Goal: Information Seeking & Learning: Learn about a topic

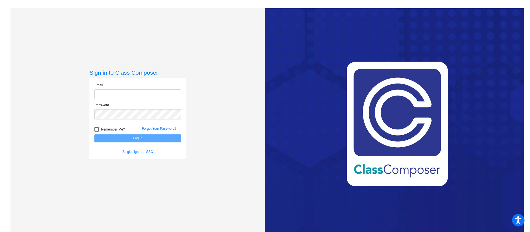
type input "[EMAIL_ADDRESS][DOMAIN_NAME]"
click at [116, 139] on button "Log In" at bounding box center [137, 138] width 87 height 8
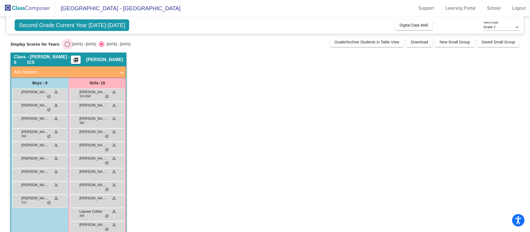
click at [66, 43] on div "Select an option" at bounding box center [68, 44] width 6 height 6
click at [67, 47] on input "[DATE] - [DATE]" at bounding box center [67, 47] width 0 height 0
radio input "true"
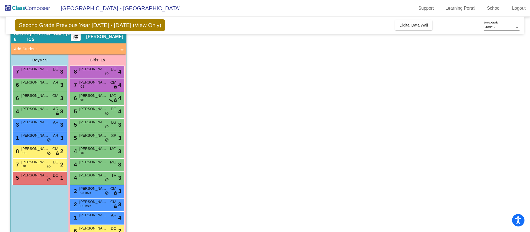
scroll to position [64, 0]
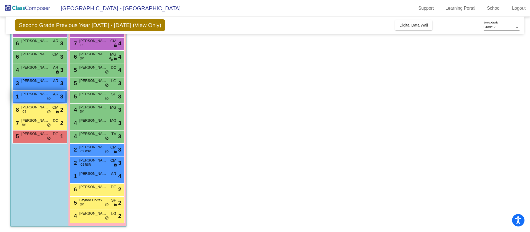
click at [22, 95] on span "[PERSON_NAME]" at bounding box center [35, 94] width 28 height 6
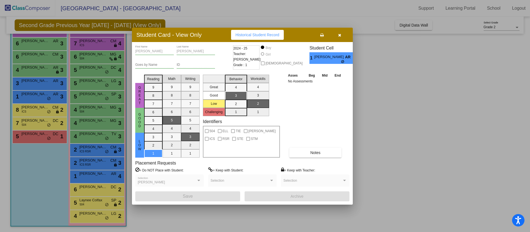
click at [339, 34] on icon "button" at bounding box center [339, 35] width 3 height 4
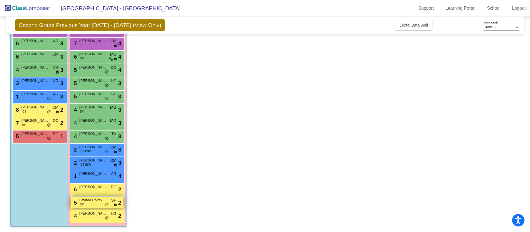
click at [101, 206] on div "5 Laynee Colfax 504 SP lock do_not_disturb_alt 2" at bounding box center [97, 202] width 53 height 11
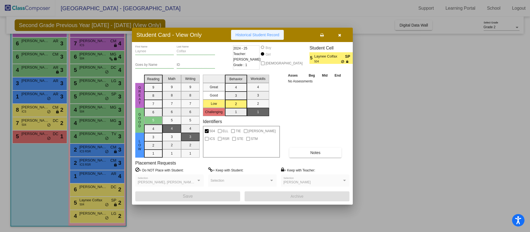
click at [269, 35] on span "Historical Student Record" at bounding box center [258, 35] width 44 height 4
click at [341, 35] on button "button" at bounding box center [340, 35] width 18 height 10
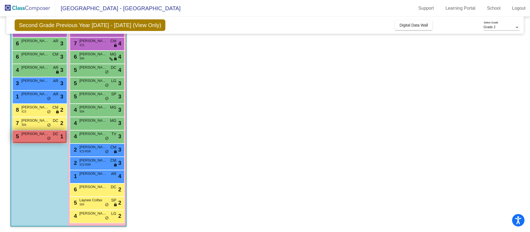
click at [25, 140] on div "5 [PERSON_NAME] DC lock do_not_disturb_alt 1" at bounding box center [39, 135] width 53 height 11
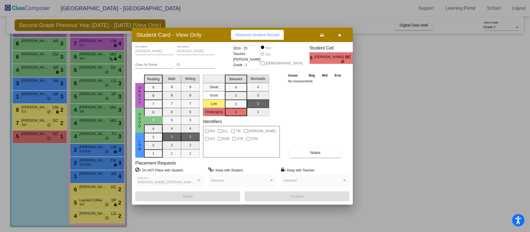
click at [257, 38] on button "Historical Student Record" at bounding box center [257, 35] width 53 height 10
click at [340, 35] on icon "button" at bounding box center [339, 35] width 3 height 4
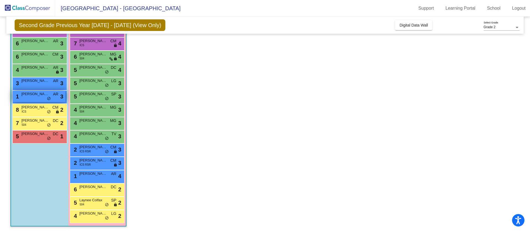
click at [26, 95] on span "[PERSON_NAME]" at bounding box center [35, 94] width 28 height 6
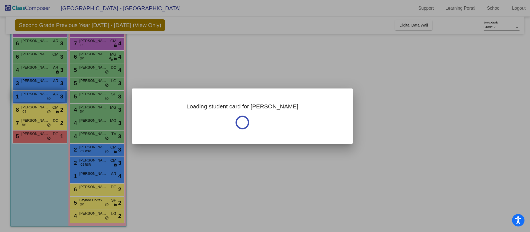
click at [26, 95] on div at bounding box center [265, 116] width 530 height 232
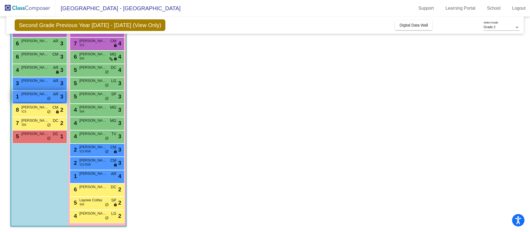
click at [26, 95] on span "[PERSON_NAME]" at bounding box center [35, 94] width 28 height 6
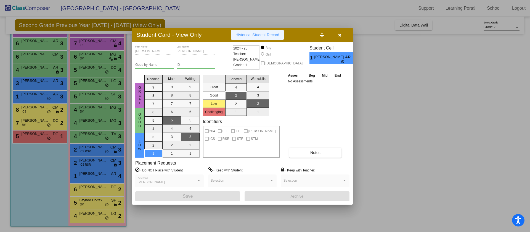
click at [265, 35] on span "Historical Student Record" at bounding box center [258, 35] width 44 height 4
click at [341, 35] on button "button" at bounding box center [340, 35] width 18 height 10
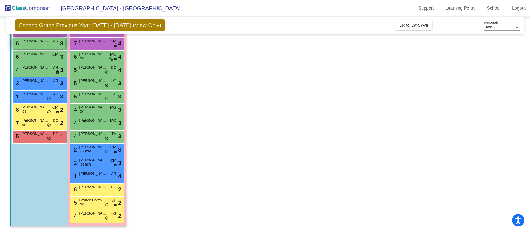
click at [31, 41] on span "[PERSON_NAME]" at bounding box center [35, 41] width 28 height 6
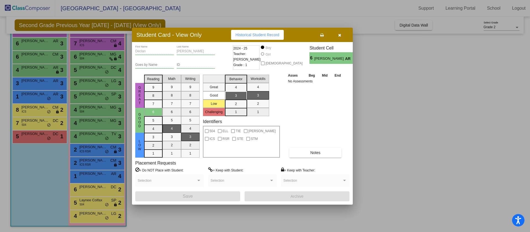
click at [269, 31] on button "Historical Student Record" at bounding box center [257, 35] width 53 height 10
click at [342, 36] on button "button" at bounding box center [340, 35] width 18 height 10
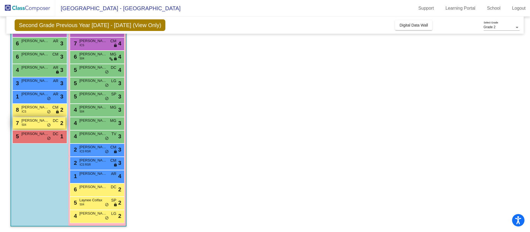
click at [32, 125] on div "7 [PERSON_NAME] 504 DC lock do_not_disturb_alt 2" at bounding box center [39, 122] width 53 height 11
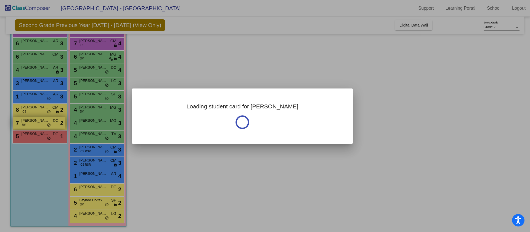
click at [32, 125] on div at bounding box center [265, 116] width 530 height 232
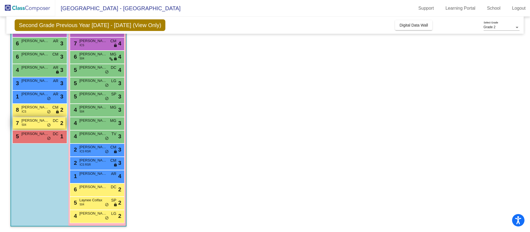
click at [32, 125] on div "7 [PERSON_NAME] 504 DC lock do_not_disturb_alt 2" at bounding box center [39, 122] width 53 height 11
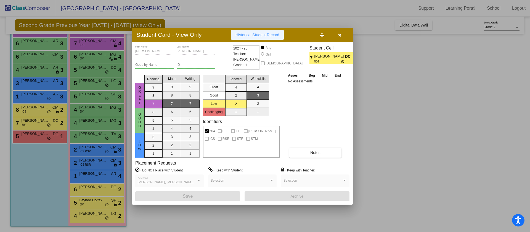
click at [266, 38] on button "Historical Student Record" at bounding box center [257, 35] width 53 height 10
click at [339, 36] on icon "button" at bounding box center [339, 35] width 3 height 4
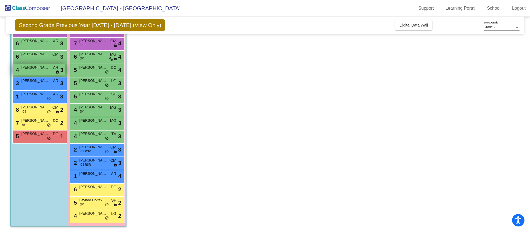
click at [23, 68] on span "[PERSON_NAME]" at bounding box center [35, 68] width 28 height 6
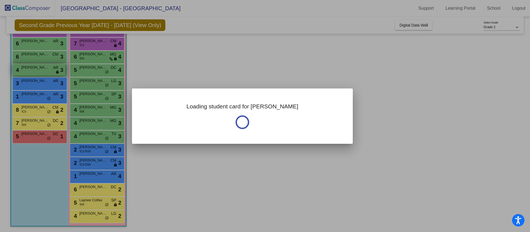
click at [23, 68] on div at bounding box center [265, 116] width 530 height 232
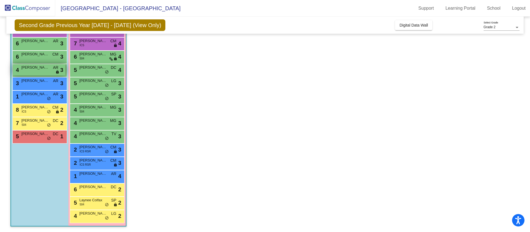
click at [23, 68] on span "[PERSON_NAME]" at bounding box center [35, 68] width 28 height 6
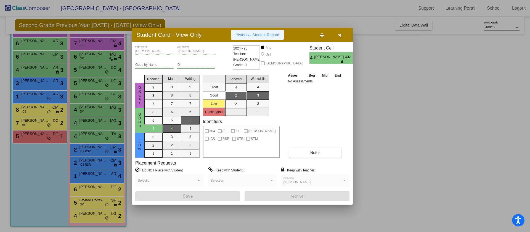
click at [259, 38] on button "Historical Student Record" at bounding box center [257, 35] width 53 height 10
click at [339, 35] on icon "button" at bounding box center [339, 35] width 3 height 4
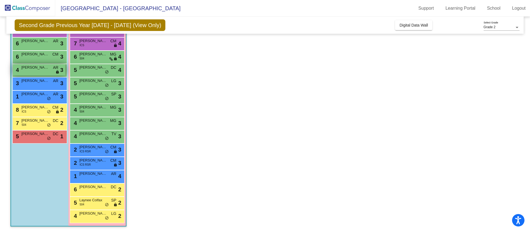
click at [38, 67] on span "[PERSON_NAME]" at bounding box center [35, 68] width 28 height 6
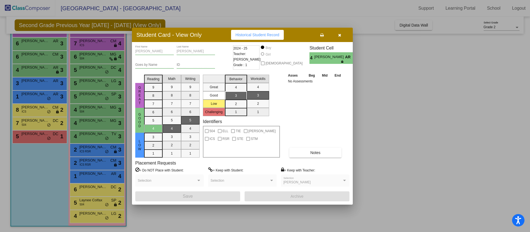
click at [266, 38] on button "Historical Student Record" at bounding box center [257, 35] width 53 height 10
click at [338, 33] on icon "button" at bounding box center [339, 35] width 3 height 4
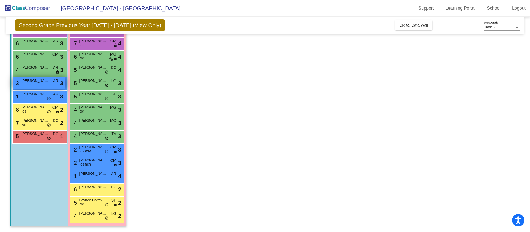
click at [46, 83] on div "3 [PERSON_NAME] AR lock do_not_disturb_alt 3" at bounding box center [39, 82] width 53 height 11
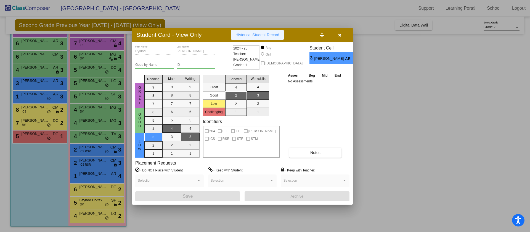
click at [250, 34] on span "Historical Student Record" at bounding box center [258, 35] width 44 height 4
click at [338, 35] on icon "button" at bounding box center [339, 35] width 3 height 4
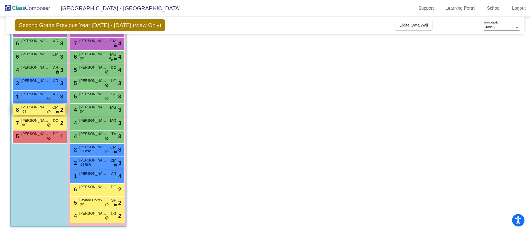
click at [34, 108] on span "[PERSON_NAME]" at bounding box center [35, 107] width 28 height 6
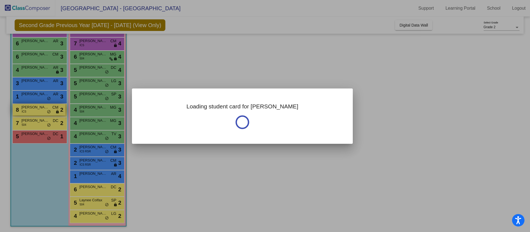
click at [34, 108] on div at bounding box center [265, 116] width 530 height 232
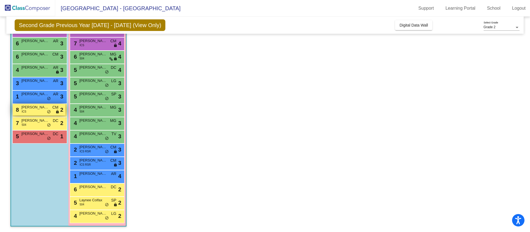
click at [34, 108] on span "[PERSON_NAME]" at bounding box center [35, 107] width 28 height 6
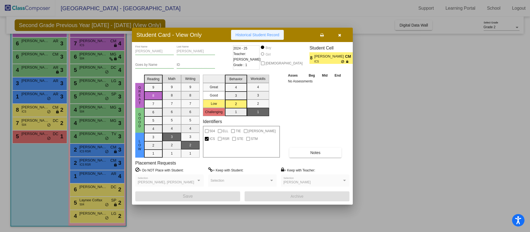
click at [267, 37] on button "Historical Student Record" at bounding box center [257, 35] width 53 height 10
click at [340, 36] on icon "button" at bounding box center [339, 35] width 3 height 4
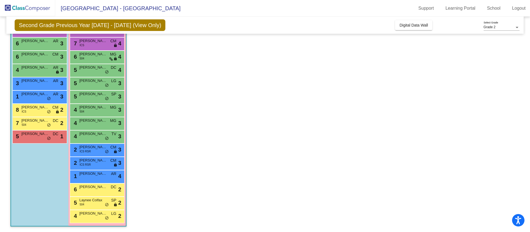
scroll to position [23, 0]
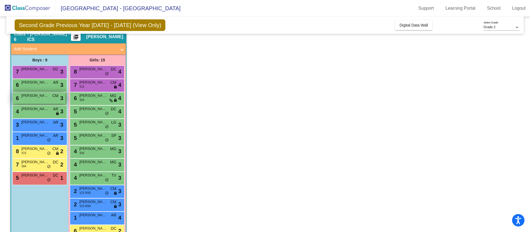
click at [34, 101] on div "6 [PERSON_NAME] lock do_not_disturb_alt 3" at bounding box center [39, 97] width 53 height 11
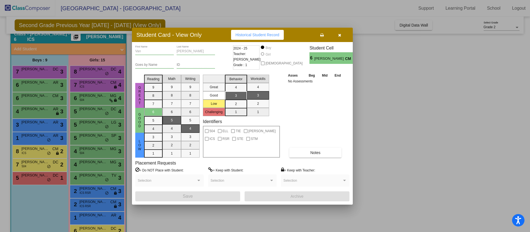
click at [253, 35] on span "Historical Student Record" at bounding box center [258, 35] width 44 height 4
click at [338, 34] on icon "button" at bounding box center [339, 35] width 3 height 4
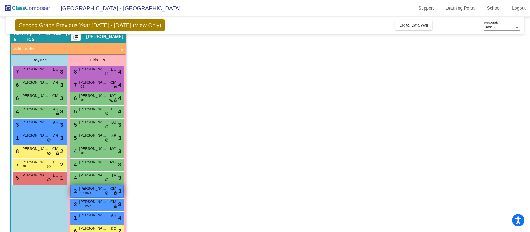
click at [90, 192] on span "ICS RSR" at bounding box center [85, 193] width 11 height 4
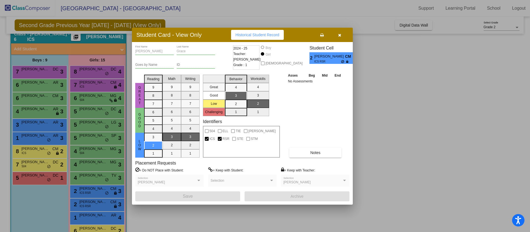
click at [272, 31] on button "Historical Student Record" at bounding box center [257, 35] width 53 height 10
click at [337, 35] on button "button" at bounding box center [340, 35] width 18 height 10
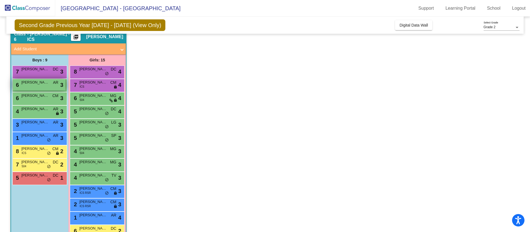
click at [36, 86] on div "6 [PERSON_NAME] AR lock do_not_disturb_alt 3" at bounding box center [39, 84] width 53 height 11
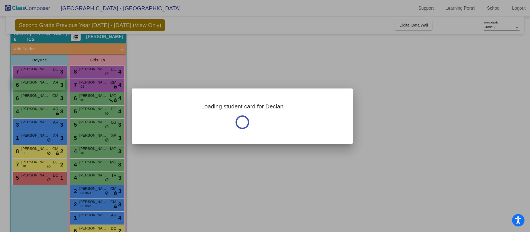
click at [36, 86] on div at bounding box center [265, 116] width 530 height 232
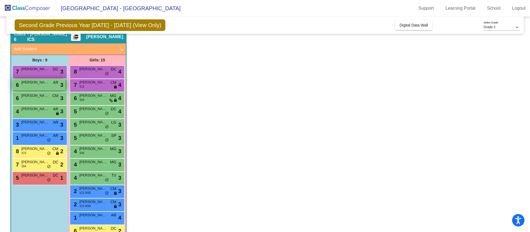
click at [36, 86] on div "6 [PERSON_NAME] AR lock do_not_disturb_alt 3" at bounding box center [39, 84] width 53 height 11
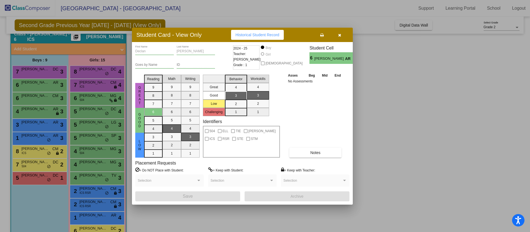
click at [33, 98] on div at bounding box center [265, 116] width 530 height 232
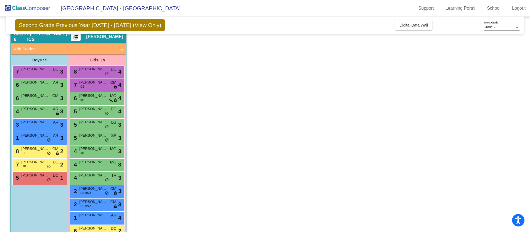
click at [33, 98] on span "[PERSON_NAME]" at bounding box center [35, 96] width 28 height 6
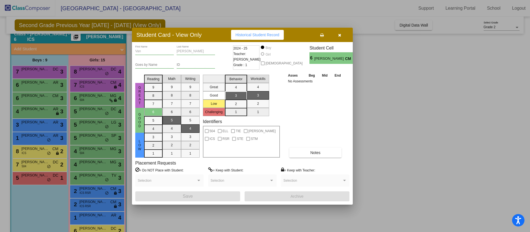
click at [31, 108] on div at bounding box center [265, 116] width 530 height 232
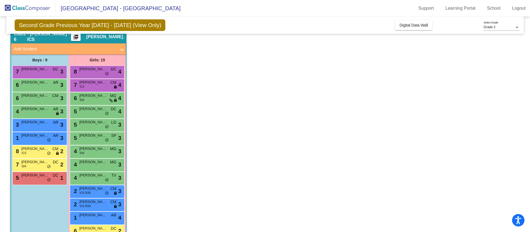
click at [31, 108] on span "[PERSON_NAME]" at bounding box center [35, 109] width 28 height 6
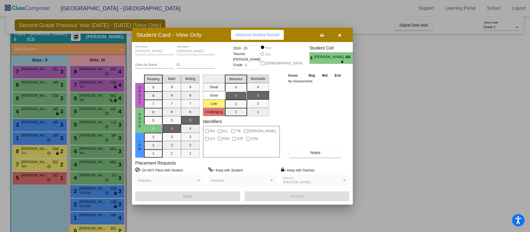
click at [31, 122] on div at bounding box center [265, 116] width 530 height 232
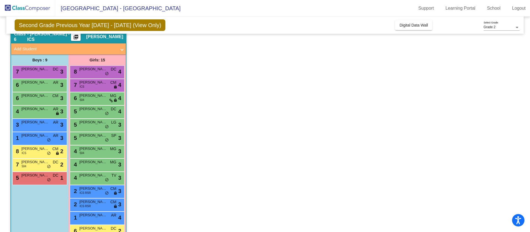
click at [31, 122] on span "[PERSON_NAME]" at bounding box center [35, 122] width 28 height 6
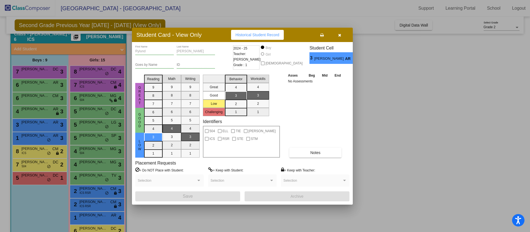
click at [30, 137] on div at bounding box center [265, 116] width 530 height 232
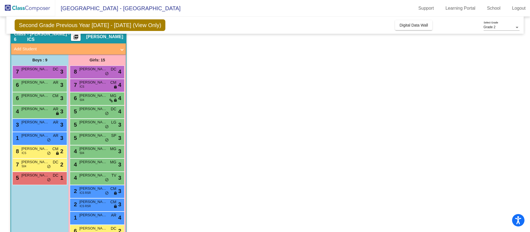
click at [30, 137] on span "[PERSON_NAME]" at bounding box center [35, 136] width 28 height 6
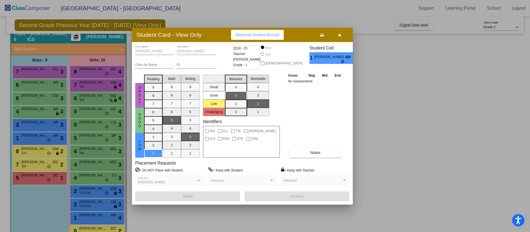
click at [30, 149] on div at bounding box center [265, 116] width 530 height 232
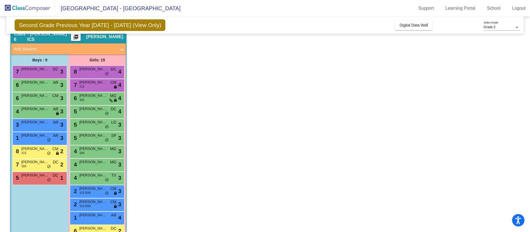
click at [30, 149] on span "[PERSON_NAME]" at bounding box center [35, 149] width 28 height 6
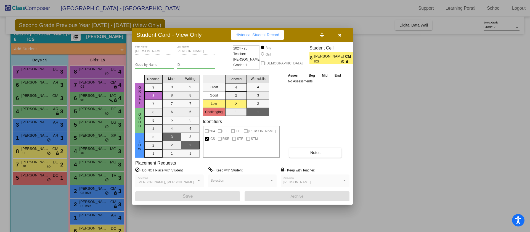
click at [27, 163] on div at bounding box center [265, 116] width 530 height 232
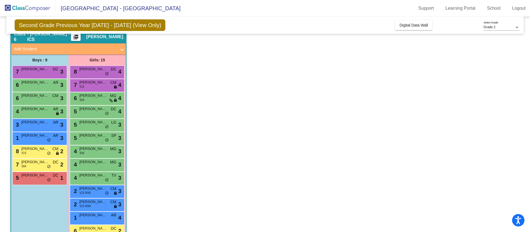
click at [27, 163] on span "[PERSON_NAME]" at bounding box center [35, 162] width 28 height 6
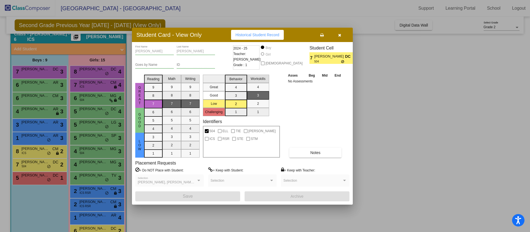
click at [34, 178] on div at bounding box center [265, 116] width 530 height 232
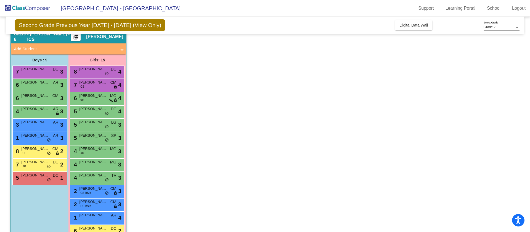
click at [34, 178] on div "5 [PERSON_NAME] DC lock do_not_disturb_alt 1" at bounding box center [39, 177] width 53 height 11
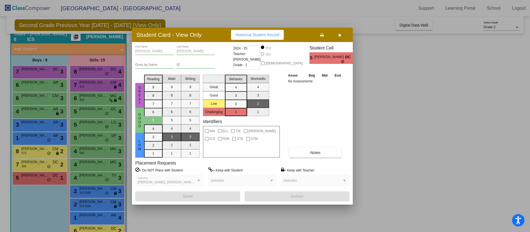
click at [339, 35] on icon "button" at bounding box center [339, 35] width 3 height 4
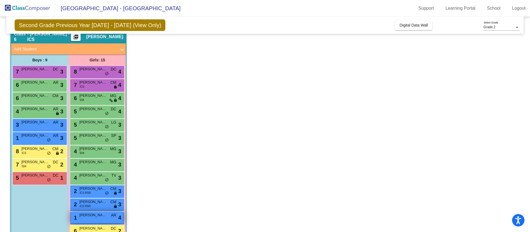
click at [96, 219] on div "1 [PERSON_NAME] AR lock do_not_disturb_alt 4" at bounding box center [97, 217] width 53 height 11
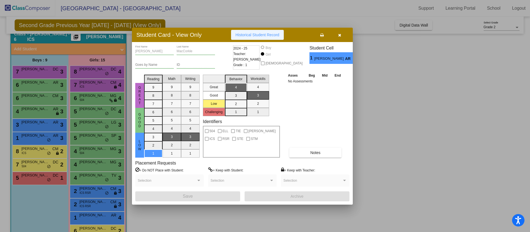
click at [236, 33] on span "Historical Student Record" at bounding box center [258, 35] width 44 height 4
click at [341, 31] on button "button" at bounding box center [340, 35] width 18 height 10
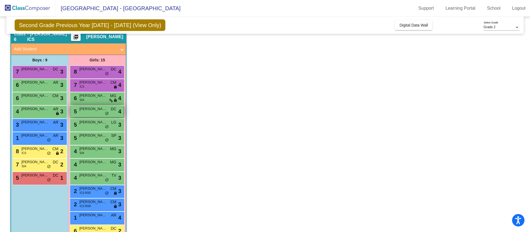
scroll to position [64, 0]
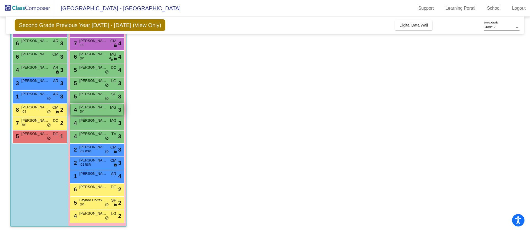
click at [96, 110] on div "4 [PERSON_NAME] 504 MG lock do_not_disturb_alt 3" at bounding box center [97, 109] width 53 height 11
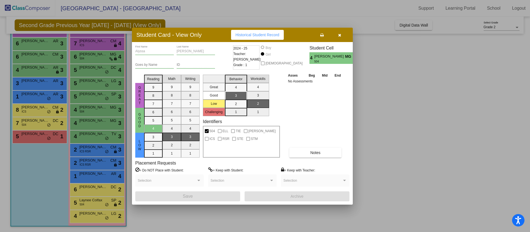
click at [246, 33] on span "Historical Student Record" at bounding box center [258, 35] width 44 height 4
click at [96, 70] on div at bounding box center [265, 116] width 530 height 232
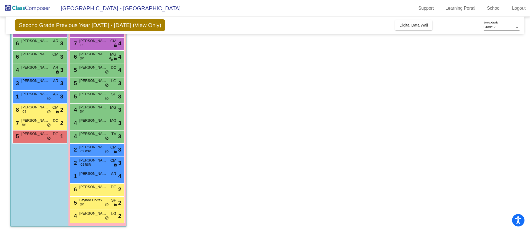
click at [96, 70] on span "[PERSON_NAME]" at bounding box center [93, 68] width 28 height 6
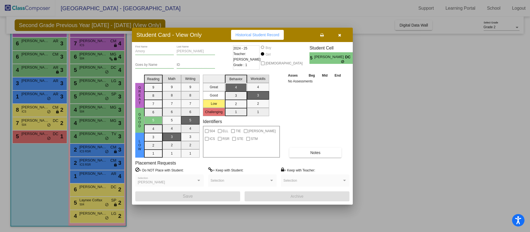
click at [261, 31] on button "Historical Student Record" at bounding box center [257, 35] width 53 height 10
click at [83, 84] on div at bounding box center [265, 116] width 530 height 232
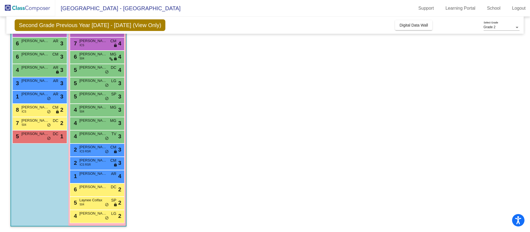
click at [83, 84] on div "5 [PERSON_NAME] LG lock do_not_disturb_alt 3" at bounding box center [97, 82] width 53 height 11
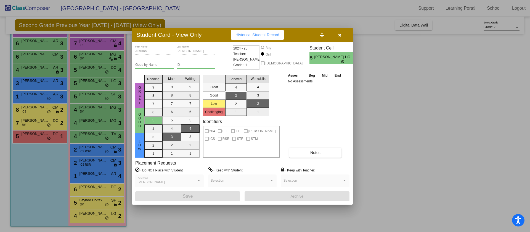
click at [270, 37] on button "Historical Student Record" at bounding box center [257, 35] width 53 height 10
click at [340, 34] on icon "button" at bounding box center [339, 35] width 3 height 4
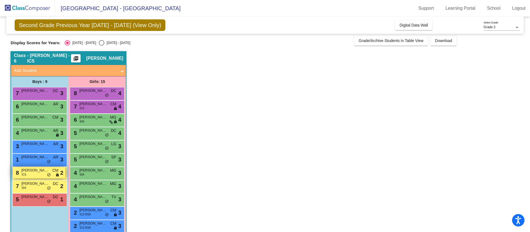
scroll to position [0, 0]
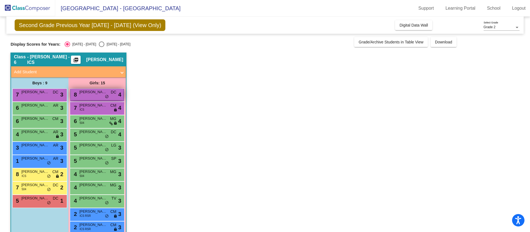
click at [99, 93] on span "[PERSON_NAME]" at bounding box center [93, 92] width 28 height 6
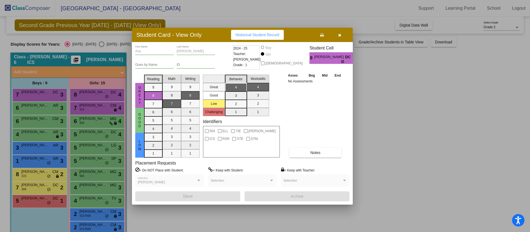
click at [266, 37] on button "Historical Student Record" at bounding box center [257, 35] width 53 height 10
click at [339, 34] on icon "button" at bounding box center [339, 35] width 3 height 4
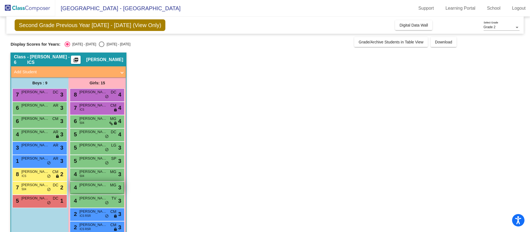
click at [104, 183] on span "[PERSON_NAME]" at bounding box center [93, 185] width 28 height 6
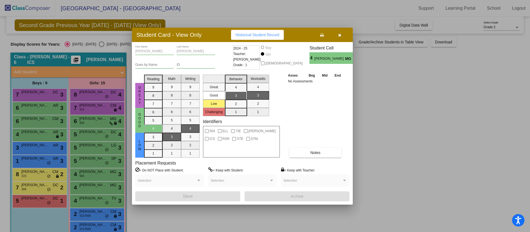
click at [259, 36] on span "Historical Student Record" at bounding box center [258, 35] width 44 height 4
click at [94, 160] on div at bounding box center [265, 116] width 530 height 232
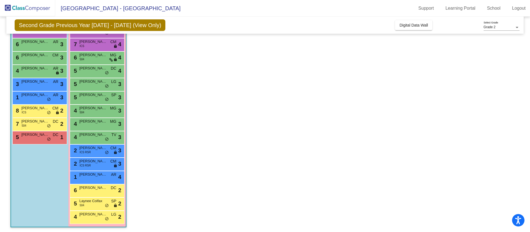
scroll to position [64, 0]
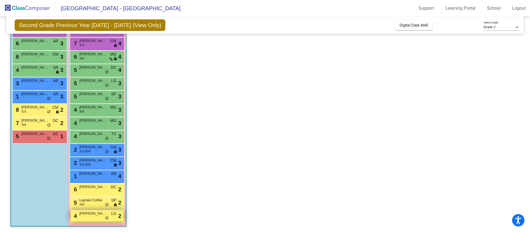
click at [93, 217] on div "4 [PERSON_NAME] LG lock do_not_disturb_alt 2" at bounding box center [97, 215] width 53 height 11
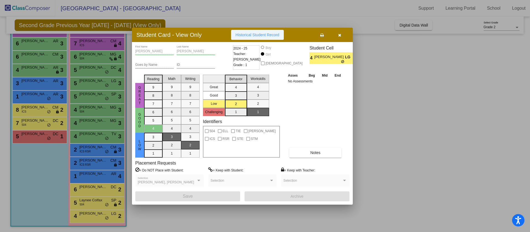
click at [266, 33] on span "Historical Student Record" at bounding box center [258, 35] width 44 height 4
click at [93, 190] on div at bounding box center [265, 116] width 530 height 232
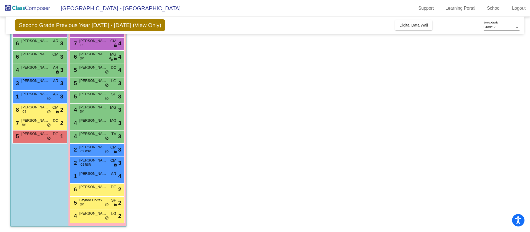
click at [93, 190] on div "6 [PERSON_NAME] DC lock do_not_disturb_alt 2" at bounding box center [97, 188] width 53 height 11
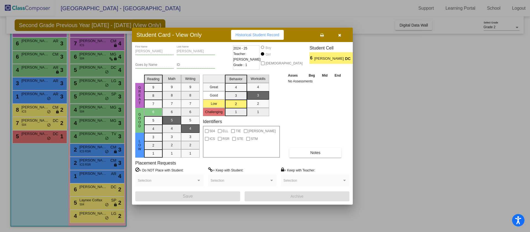
click at [258, 34] on span "Historical Student Record" at bounding box center [258, 35] width 44 height 4
click at [83, 202] on div at bounding box center [265, 116] width 530 height 232
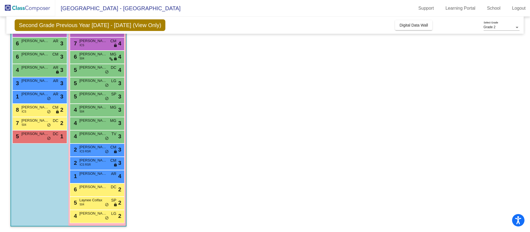
click at [83, 202] on span "504" at bounding box center [82, 204] width 5 height 4
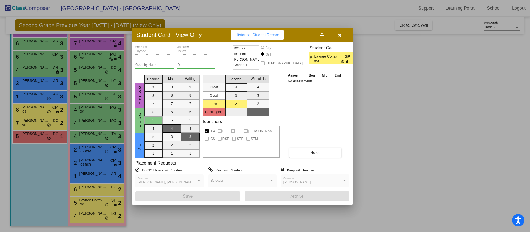
click at [268, 33] on span "Historical Student Record" at bounding box center [258, 35] width 44 height 4
click at [87, 134] on div at bounding box center [265, 116] width 530 height 232
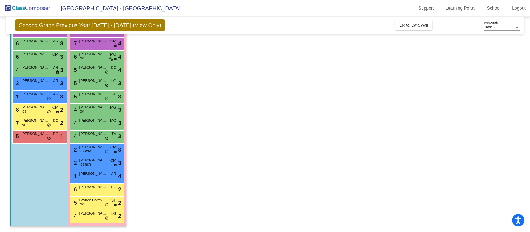
click at [87, 134] on span "[PERSON_NAME]" at bounding box center [93, 134] width 28 height 6
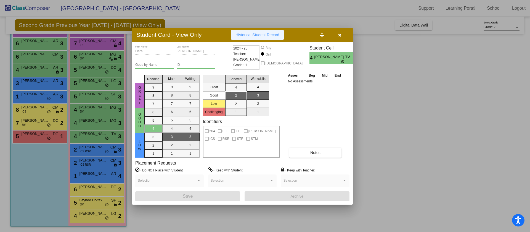
click at [244, 34] on span "Historical Student Record" at bounding box center [258, 35] width 44 height 4
click at [96, 95] on div at bounding box center [265, 116] width 530 height 232
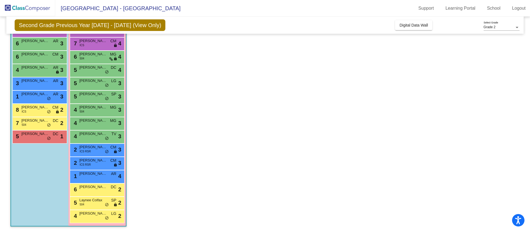
click at [96, 95] on span "[PERSON_NAME]" at bounding box center [93, 94] width 28 height 6
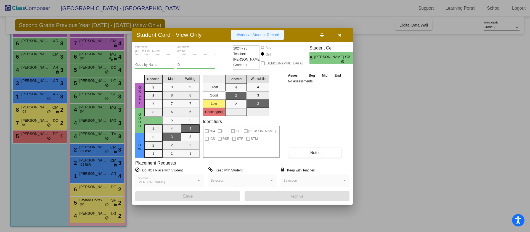
click at [260, 33] on span "Historical Student Record" at bounding box center [258, 35] width 44 height 4
click at [94, 170] on div at bounding box center [265, 116] width 530 height 232
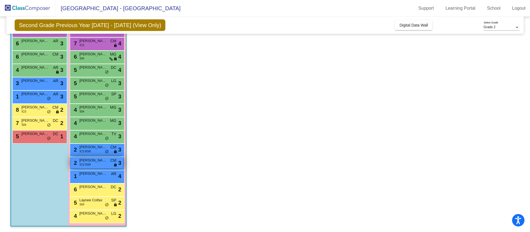
click at [91, 166] on div "2 Sage [PERSON_NAME] ICS RSR CM lock do_not_disturb_alt 3" at bounding box center [97, 162] width 53 height 11
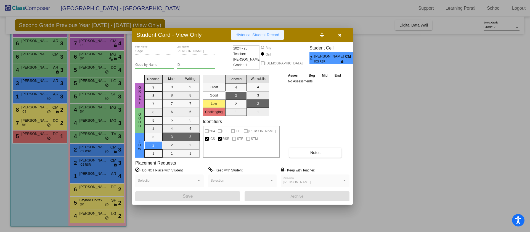
click at [257, 33] on span "Historical Student Record" at bounding box center [258, 35] width 44 height 4
click at [89, 55] on div at bounding box center [265, 116] width 530 height 232
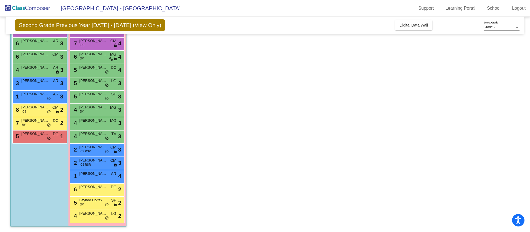
click at [89, 55] on span "[PERSON_NAME]" at bounding box center [93, 54] width 28 height 6
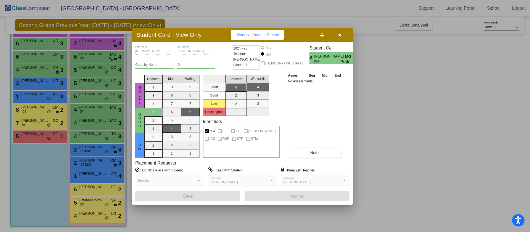
click at [265, 31] on button "Historical Student Record" at bounding box center [257, 35] width 53 height 10
click at [101, 43] on div at bounding box center [265, 116] width 530 height 232
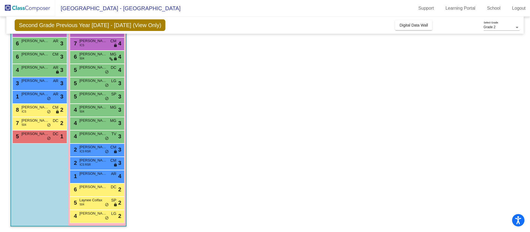
click at [101, 43] on span "[PERSON_NAME]" at bounding box center [93, 41] width 28 height 6
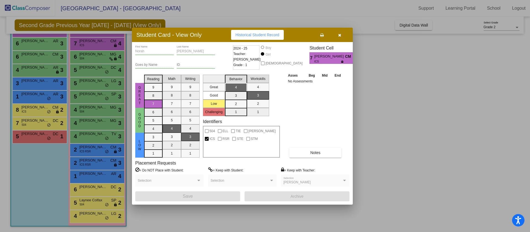
click at [258, 37] on button "Historical Student Record" at bounding box center [257, 35] width 53 height 10
